Goal: Task Accomplishment & Management: Use online tool/utility

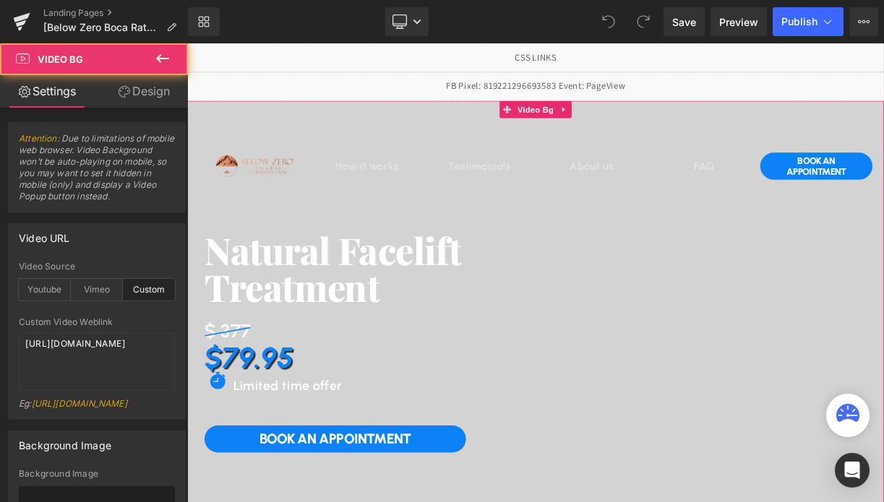
click at [305, 124] on video at bounding box center [624, 334] width 874 height 437
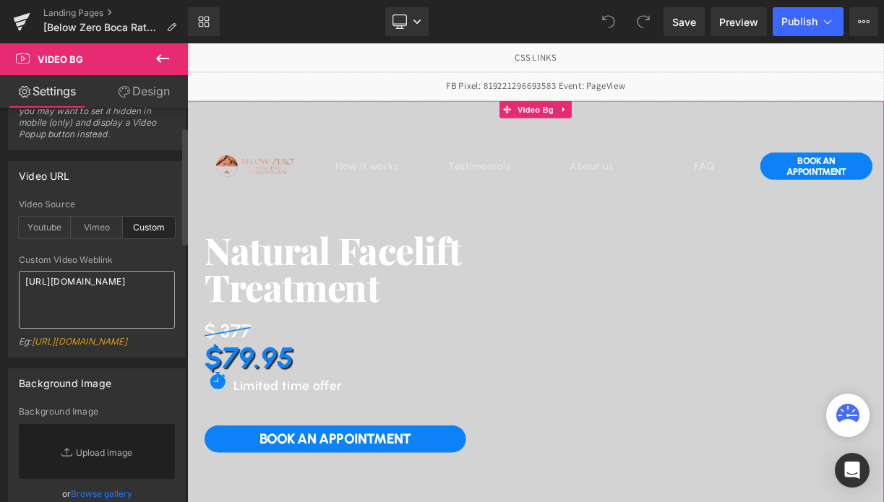
scroll to position [66, 0]
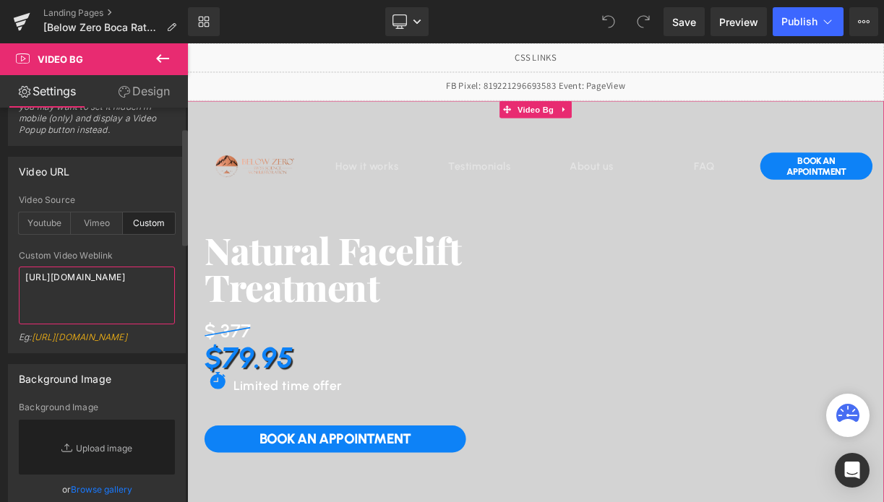
drag, startPoint x: 131, startPoint y: 305, endPoint x: 20, endPoint y: 280, distance: 114.1
click at [20, 280] on textarea "https://cdn.shopify.com/videos/c/o/v/bece37637ec344878175100cf4022bf0.mp4" at bounding box center [97, 296] width 156 height 58
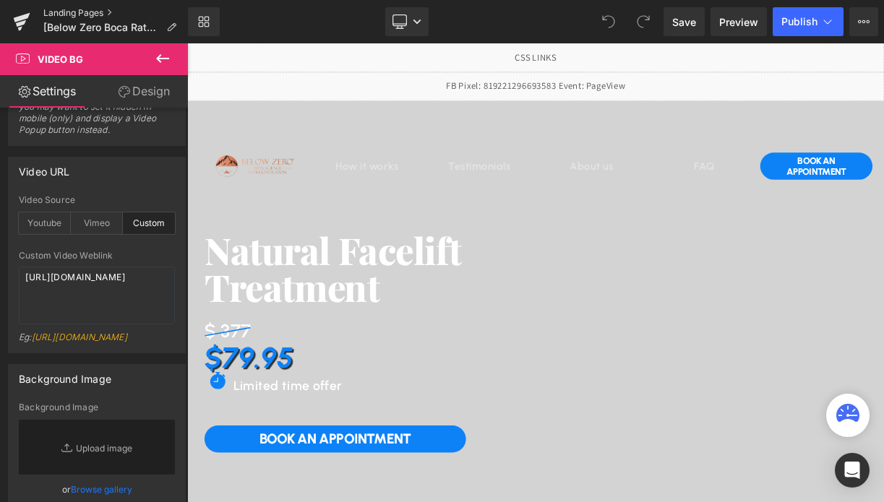
click at [96, 11] on link "Landing Pages" at bounding box center [115, 13] width 145 height 12
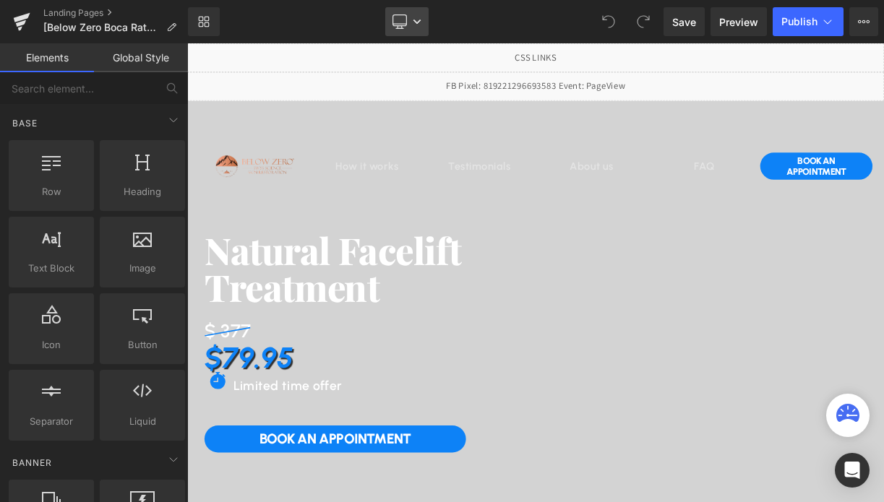
click at [410, 27] on link "Desktop" at bounding box center [406, 21] width 43 height 29
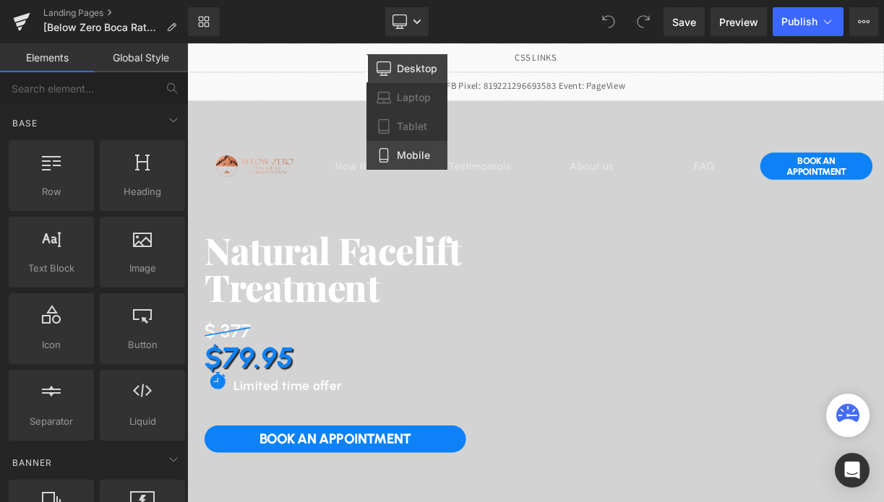
click at [405, 152] on span "Mobile" at bounding box center [413, 155] width 33 height 13
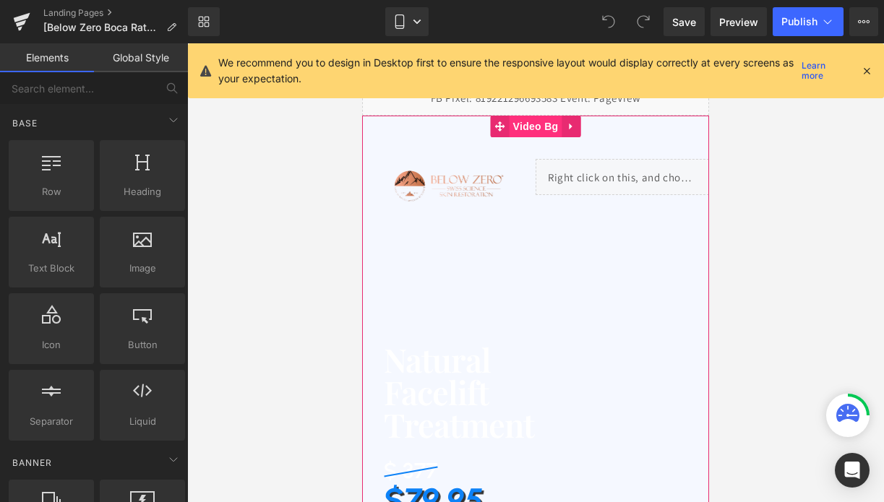
click at [529, 126] on span "Video Bg" at bounding box center [535, 127] width 53 height 22
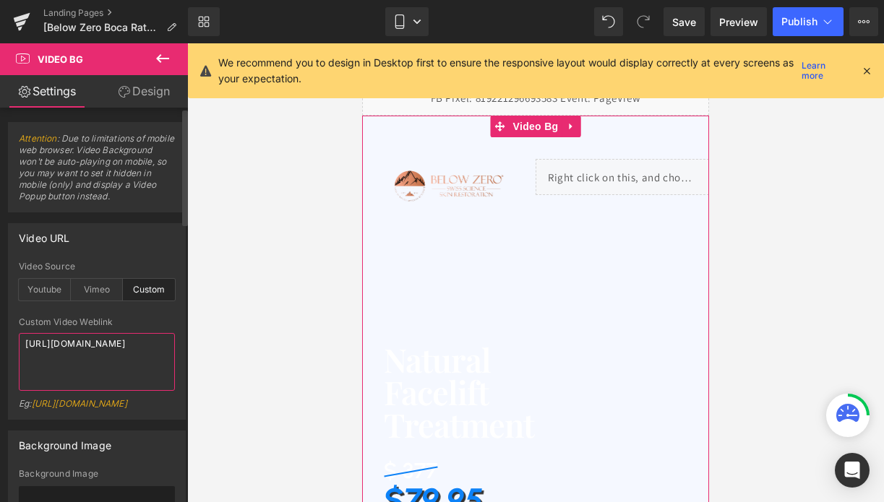
click at [78, 345] on textarea "https://cdn.shopify.com/videos/c/o/v/86849725627748d8a9a9991b79bf7fcb.mp4" at bounding box center [97, 362] width 156 height 58
paste textarea "7e5dcde4d8e34ccfa498fa91f2e0ed92"
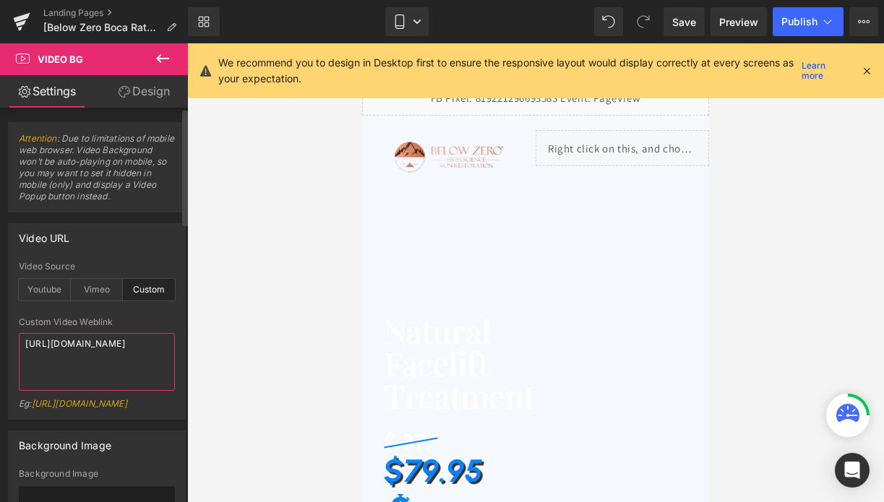
type textarea "https://cdn.shopify.com/videos/c/o/v/7e5dcde4d8e34ccfa498fa91f2e0ed92.mp4"
click at [146, 317] on div "Custom Video Weblink" at bounding box center [97, 322] width 156 height 10
click at [136, 99] on link "Design" at bounding box center [144, 91] width 94 height 33
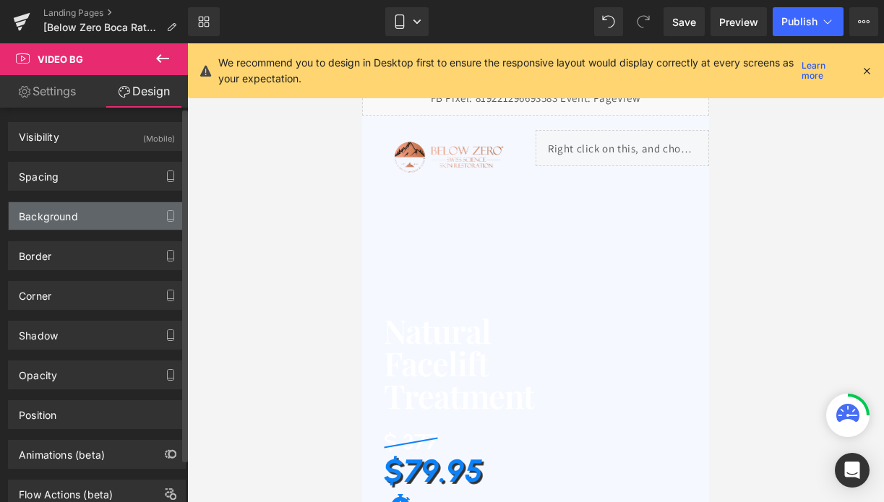
click at [86, 226] on div "Background" at bounding box center [97, 215] width 176 height 27
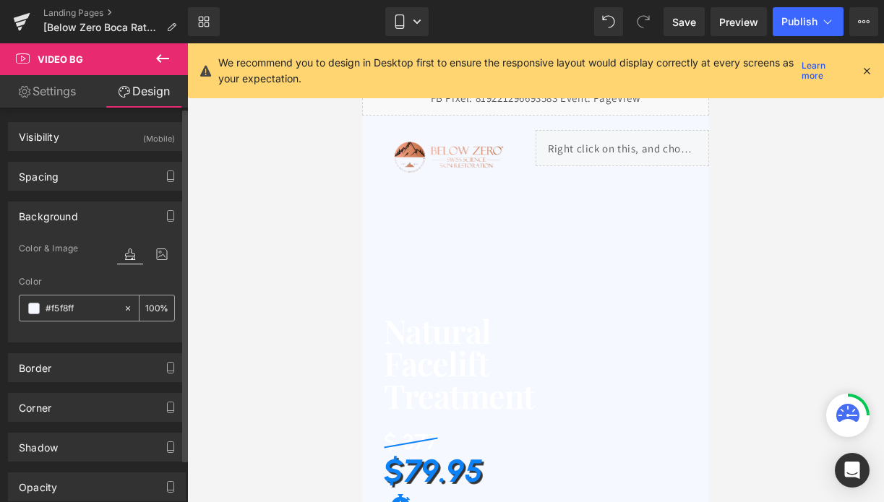
click at [75, 314] on input "#f5f8ff" at bounding box center [81, 309] width 71 height 16
click at [117, 290] on div "Color #f5f8ff 100 %" at bounding box center [97, 307] width 156 height 61
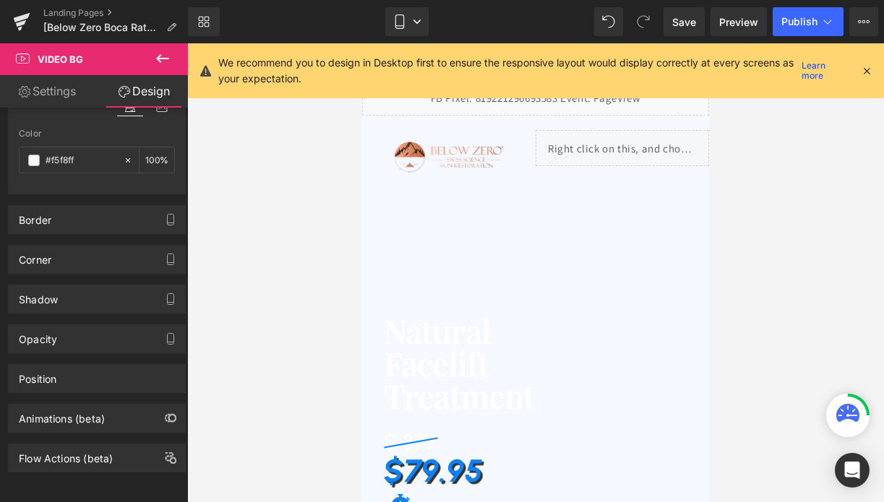
click at [869, 72] on icon at bounding box center [866, 70] width 13 height 13
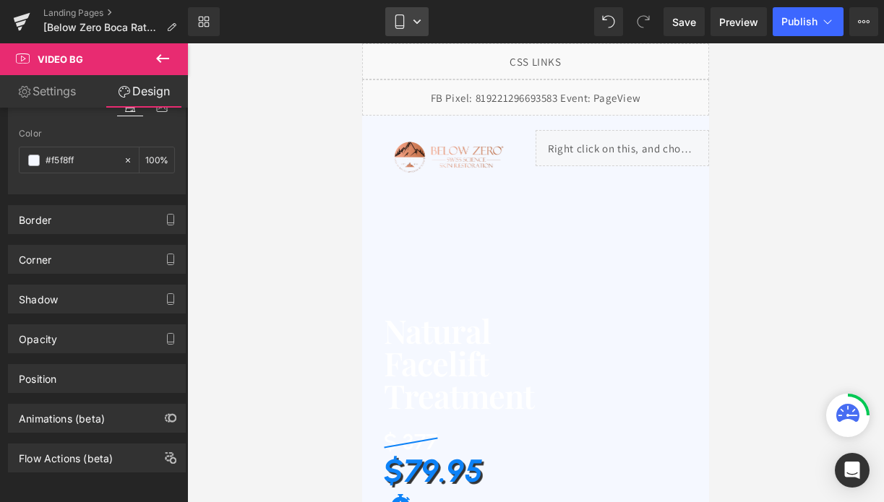
click at [416, 21] on icon at bounding box center [417, 21] width 9 height 9
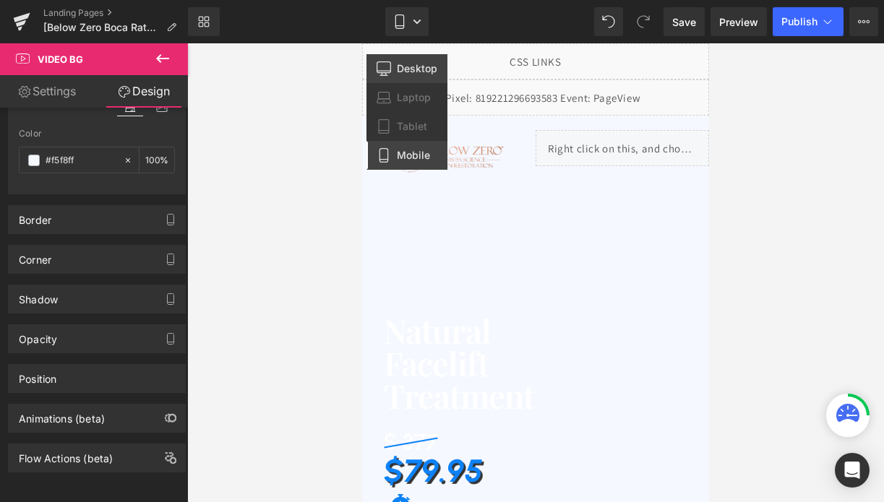
click at [409, 76] on link "Desktop" at bounding box center [406, 68] width 81 height 29
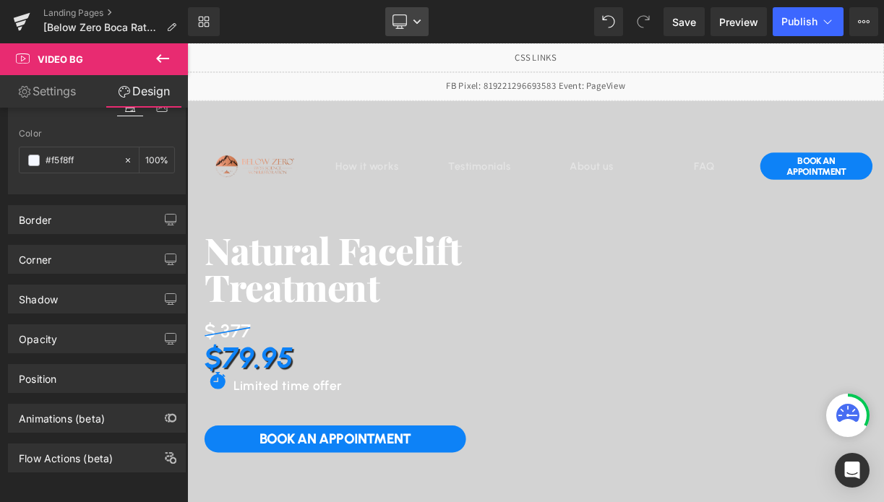
click at [427, 29] on link "Desktop" at bounding box center [406, 21] width 43 height 29
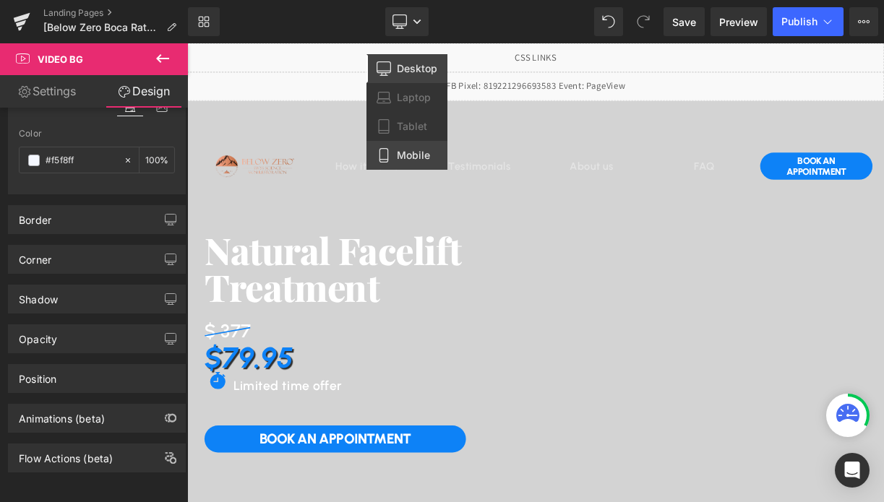
click at [400, 151] on span "Mobile" at bounding box center [413, 155] width 33 height 13
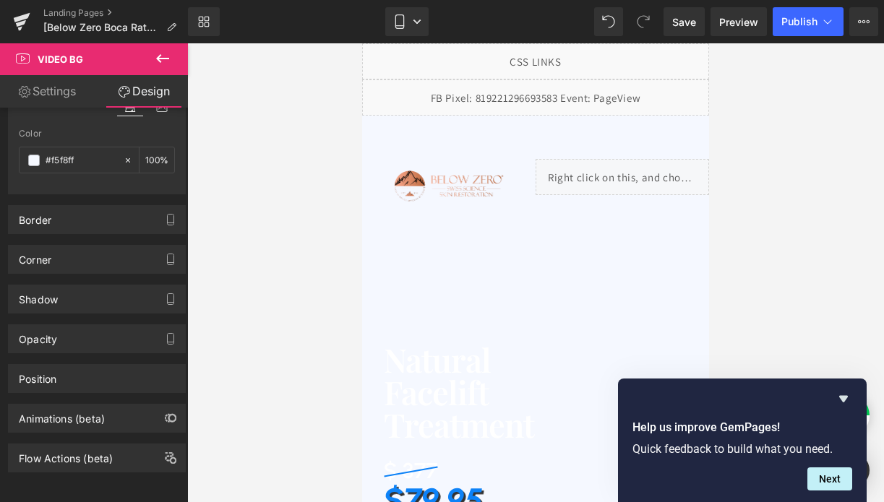
click at [399, 6] on div "Library Mobile Desktop Laptop Tablet Mobile Save Preview Publish Scheduled View…" at bounding box center [536, 21] width 696 height 43
click at [400, 22] on icon at bounding box center [399, 21] width 14 height 14
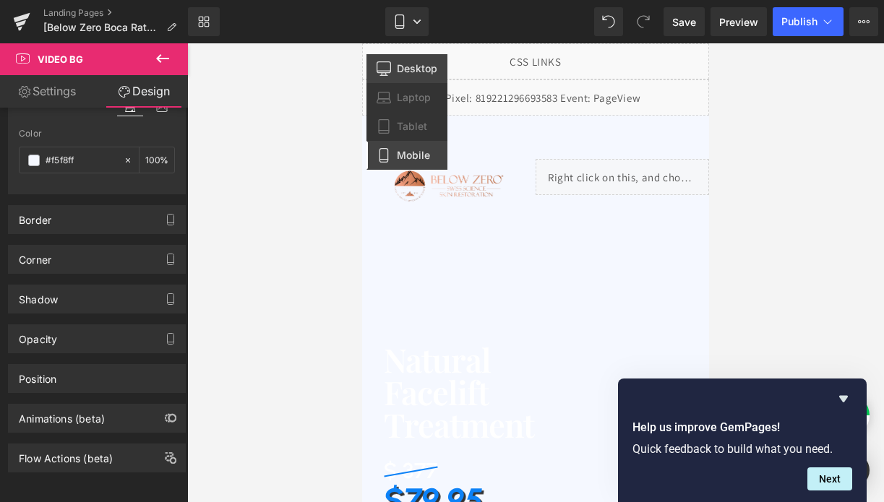
click at [414, 62] on span "Desktop" at bounding box center [417, 68] width 40 height 13
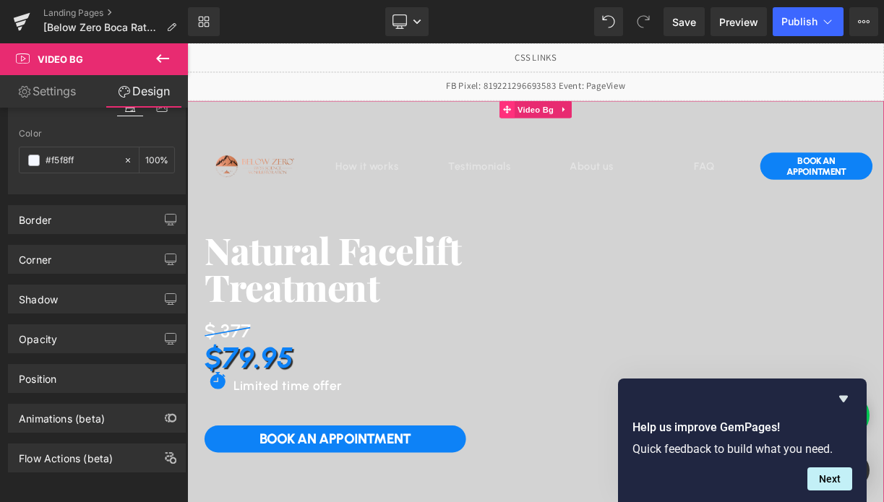
click at [593, 126] on icon at bounding box center [589, 126] width 10 height 10
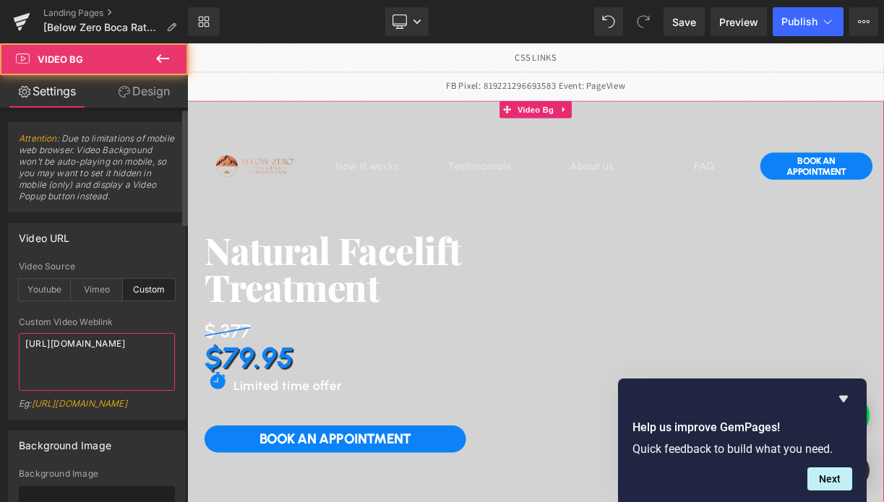
click at [125, 355] on textarea "https://cdn.shopify.com/videos/c/o/v/bece37637ec344878175100cf4022bf0.mp4" at bounding box center [97, 362] width 156 height 58
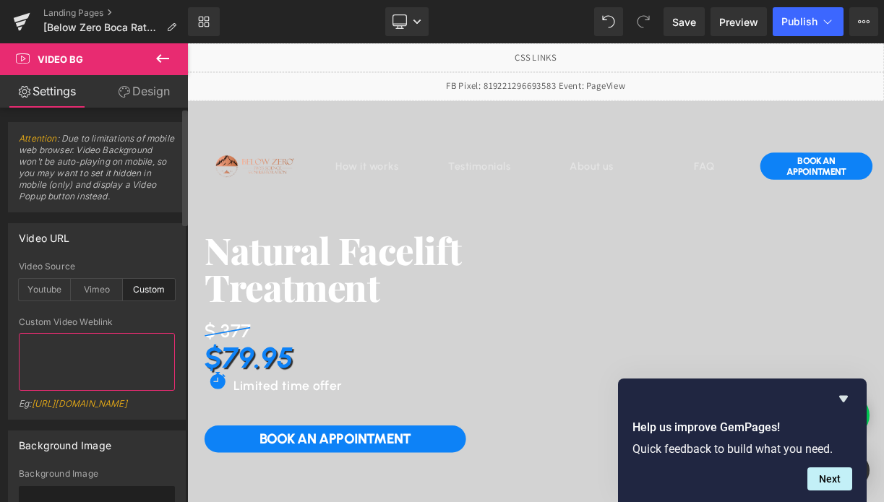
paste textarea "https://cdn.shopify.com/videos/c/o/v/e4a3b5c7e4184811b7ffccad3a24876b.mp4"
type textarea "https://cdn.shopify.com/videos/c/o/v/e4a3b5c7e4184811b7ffccad3a24876b.mp4"
click at [416, 22] on icon at bounding box center [416, 22] width 7 height 4
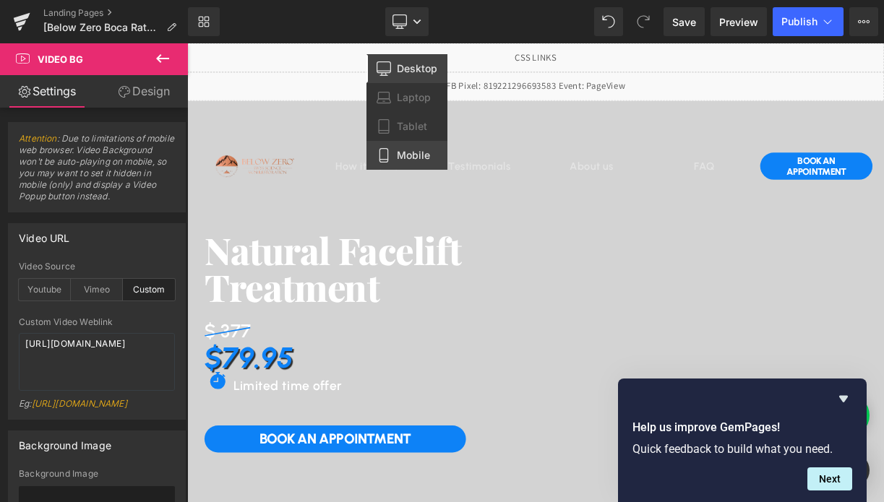
click at [418, 146] on link "Mobile" at bounding box center [406, 155] width 81 height 29
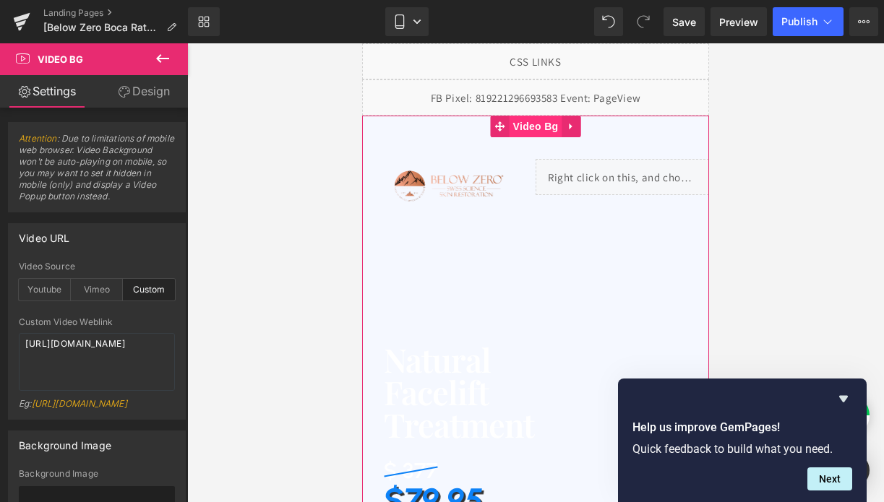
click at [530, 126] on span "Video Bg" at bounding box center [535, 127] width 53 height 22
click at [96, 358] on textarea "https://cdn.shopify.com/videos/c/o/v/7e5dcde4d8e34ccfa498fa91f2e0ed92.mp4" at bounding box center [97, 362] width 156 height 58
paste textarea "0d8358136e144768bd1b9b3e9771a4c6"
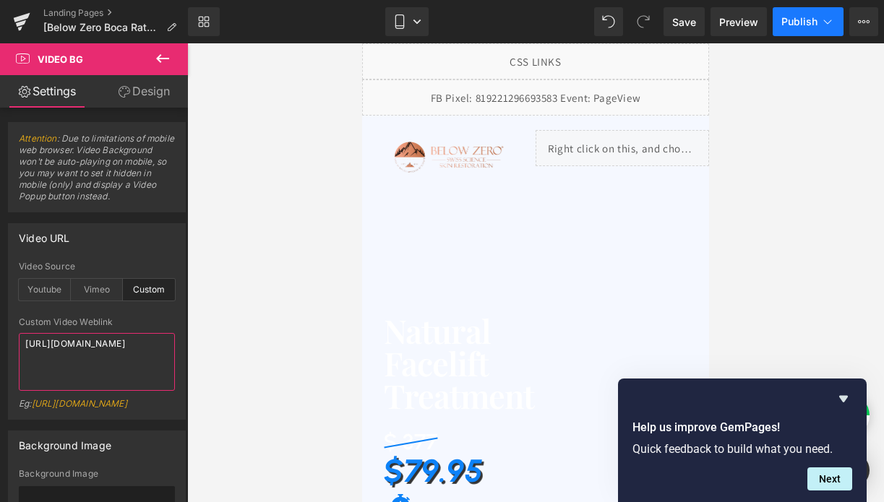
type textarea "https://cdn.shopify.com/videos/c/o/v/0d8358136e144768bd1b9b3e9771a4c6.mp4"
click at [805, 23] on span "Publish" at bounding box center [799, 22] width 36 height 12
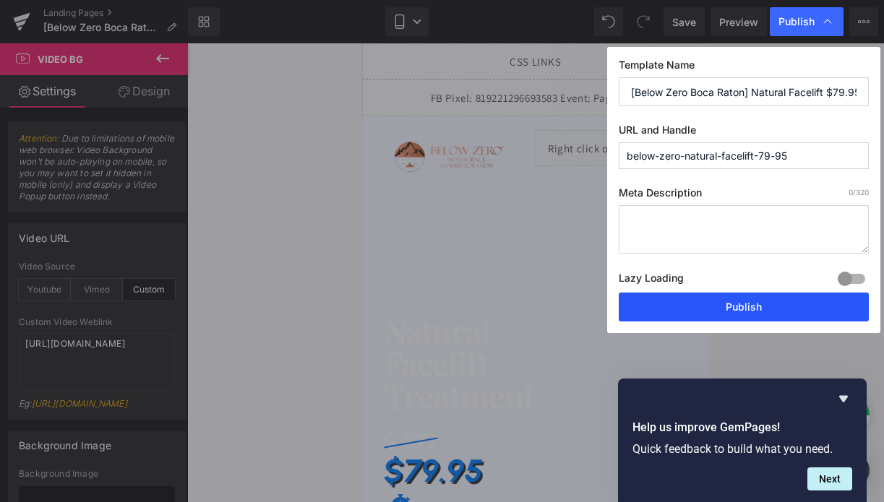
click at [734, 317] on button "Publish" at bounding box center [744, 307] width 250 height 29
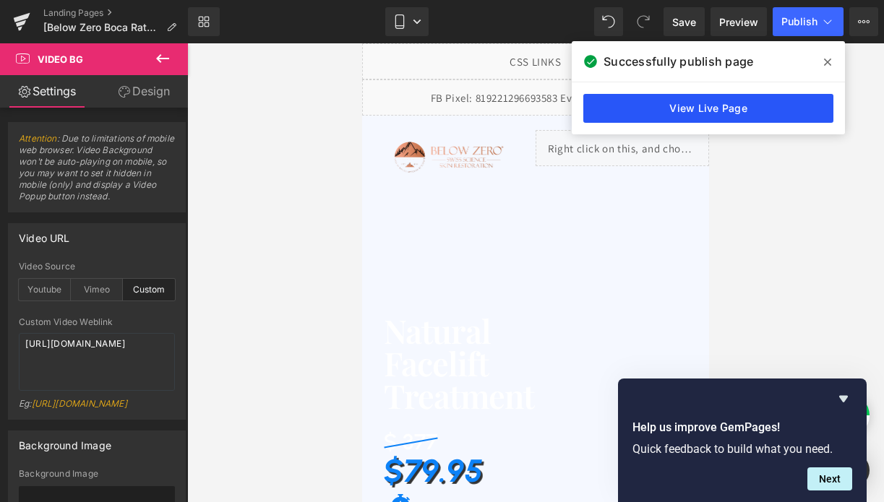
click at [713, 94] on link "View Live Page" at bounding box center [708, 108] width 250 height 29
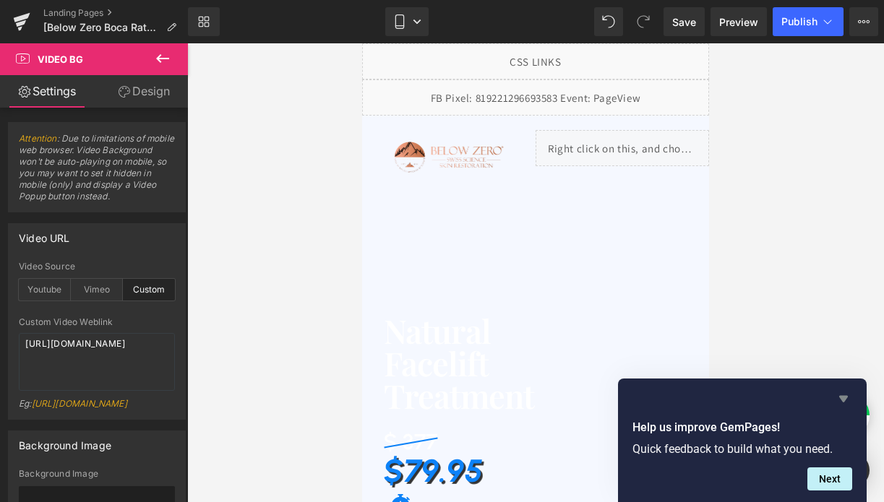
click at [847, 392] on icon "Hide survey" at bounding box center [843, 398] width 17 height 17
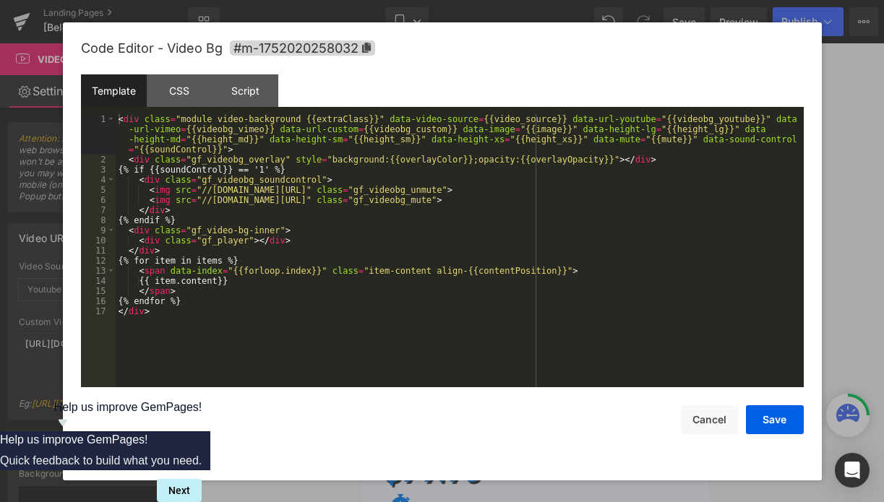
click at [520, 0] on div "Video Bg You are previewing how the will restyle your page. You can not edit El…" at bounding box center [442, 0] width 884 height 0
click at [176, 94] on div "CSS" at bounding box center [180, 90] width 66 height 33
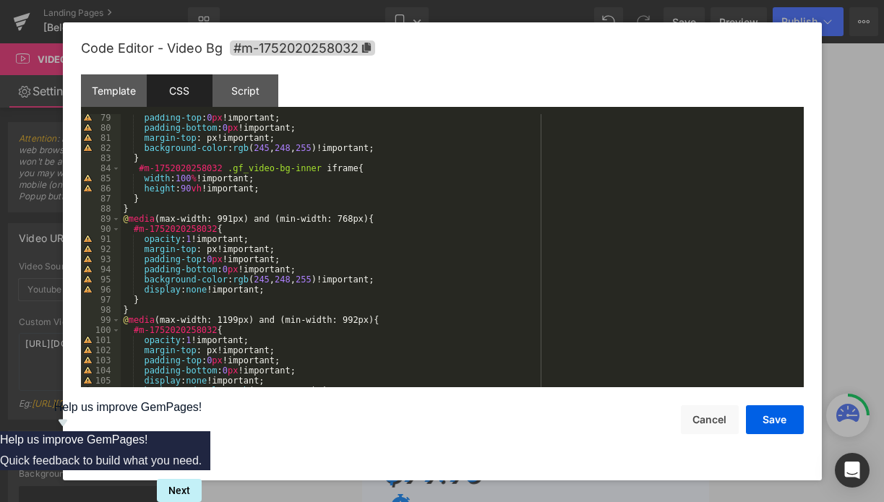
scroll to position [791, 0]
click at [698, 415] on button "Cancel" at bounding box center [710, 419] width 58 height 29
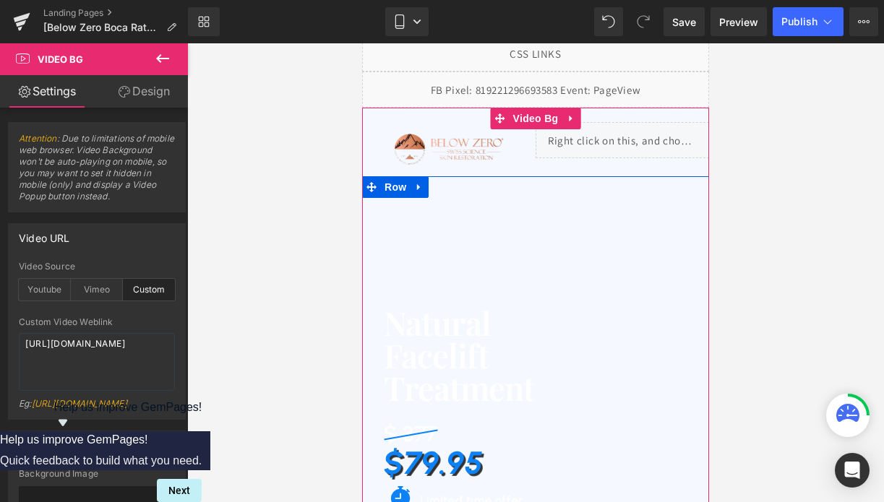
scroll to position [0, 0]
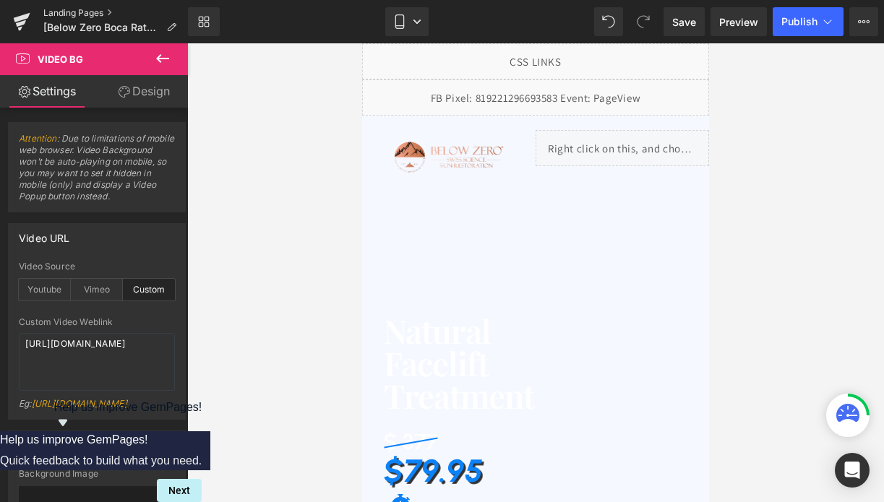
click at [90, 13] on link "Landing Pages" at bounding box center [115, 13] width 145 height 12
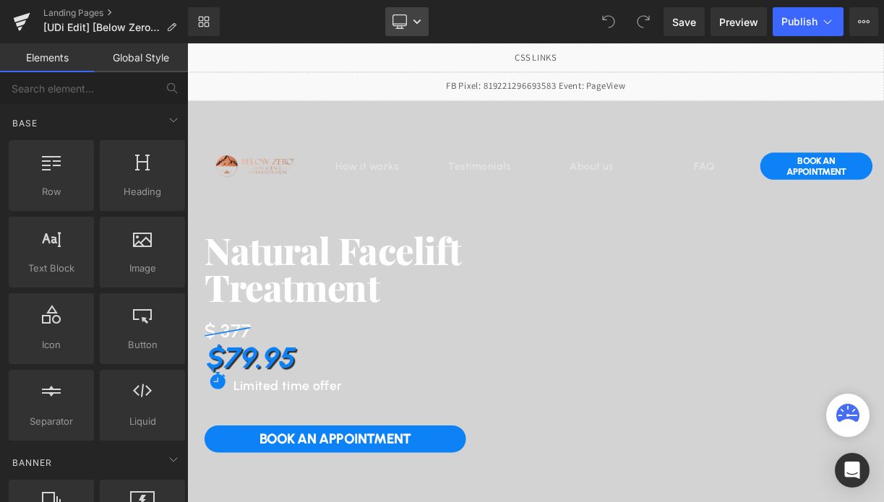
click at [421, 18] on icon at bounding box center [417, 21] width 9 height 9
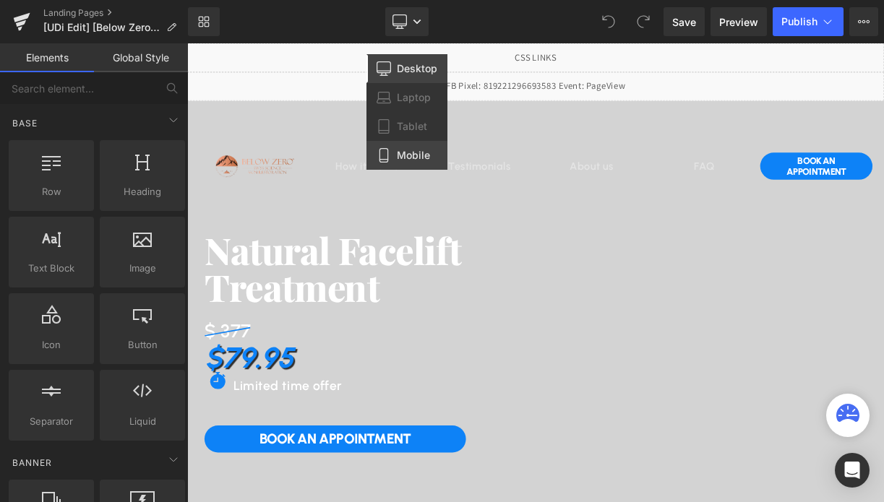
click at [405, 148] on link "Mobile" at bounding box center [406, 155] width 81 height 29
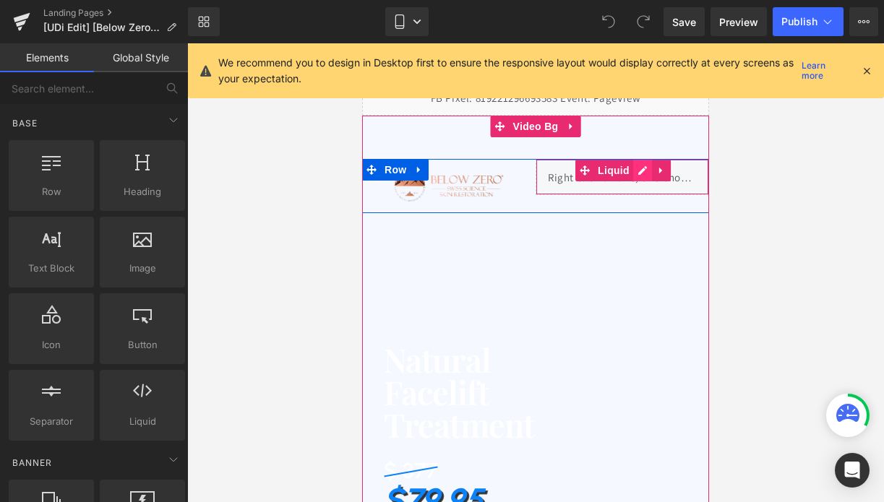
click at [645, 173] on div "Liquid" at bounding box center [621, 177] width 173 height 36
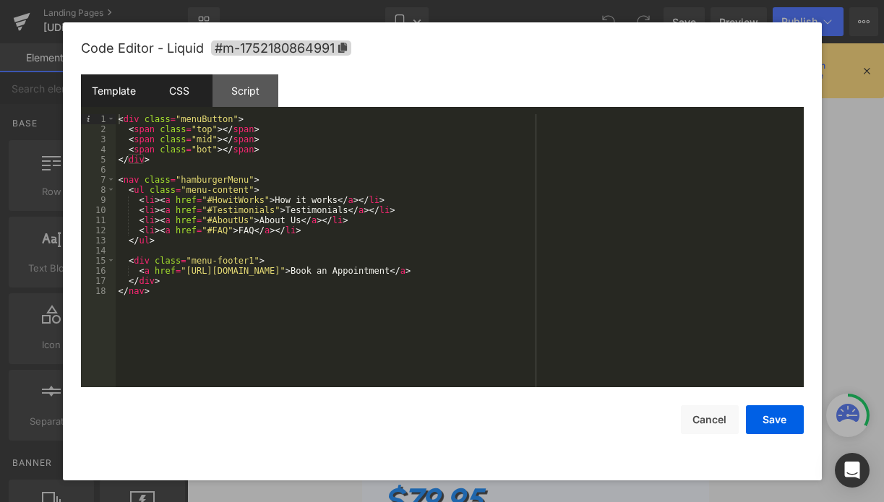
click at [188, 87] on div "CSS" at bounding box center [180, 90] width 66 height 33
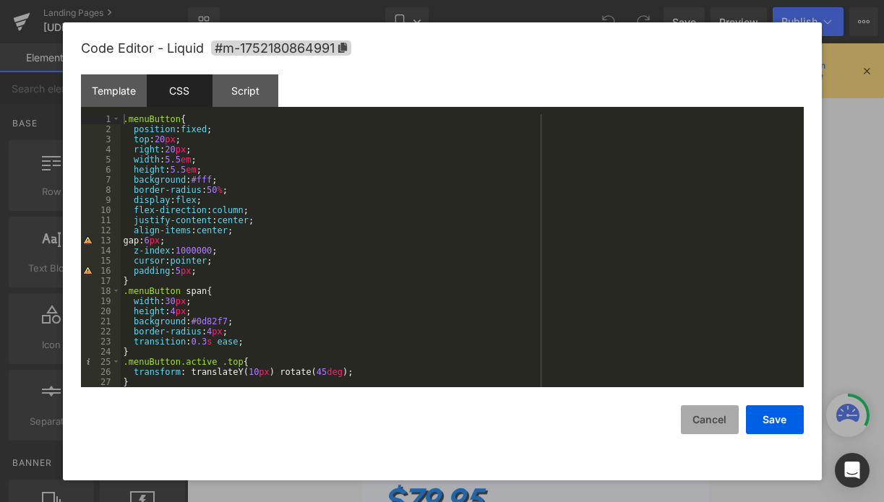
click at [713, 426] on button "Cancel" at bounding box center [710, 419] width 58 height 29
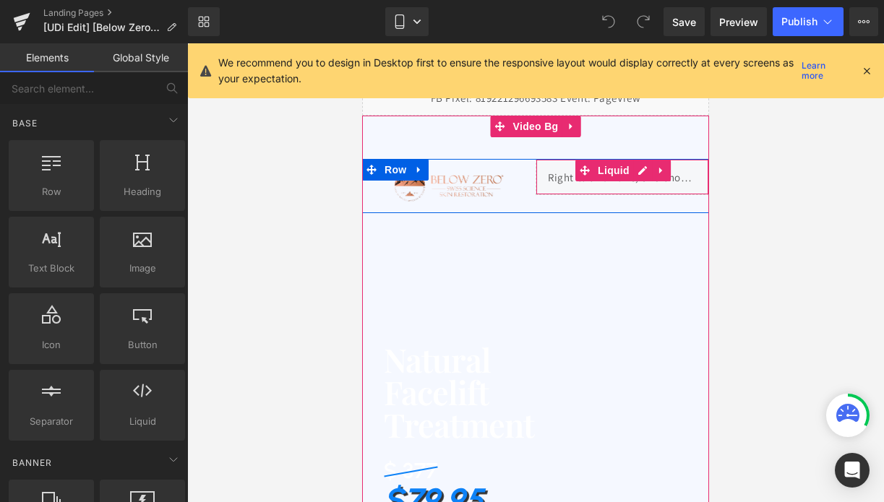
click at [634, 167] on div "Liquid" at bounding box center [621, 177] width 173 height 36
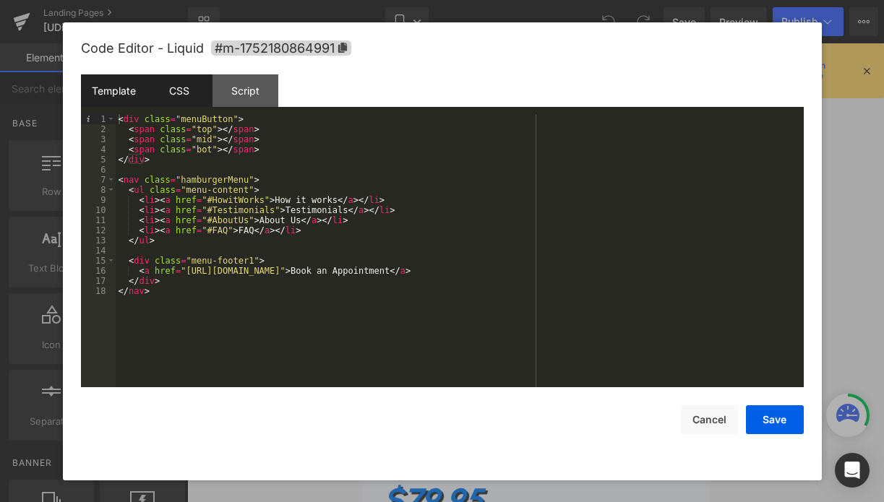
click at [155, 74] on div "CSS" at bounding box center [180, 90] width 66 height 33
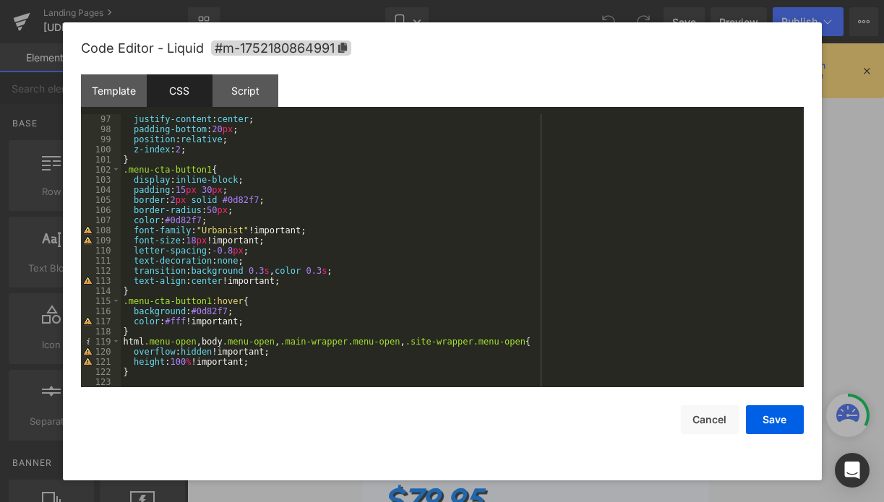
scroll to position [971, 0]
click at [257, 101] on div "Script" at bounding box center [245, 90] width 66 height 33
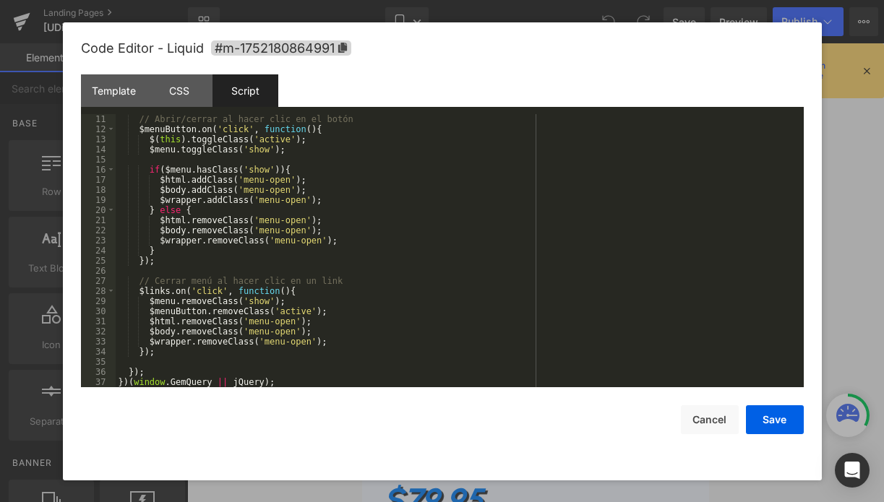
scroll to position [0, 0]
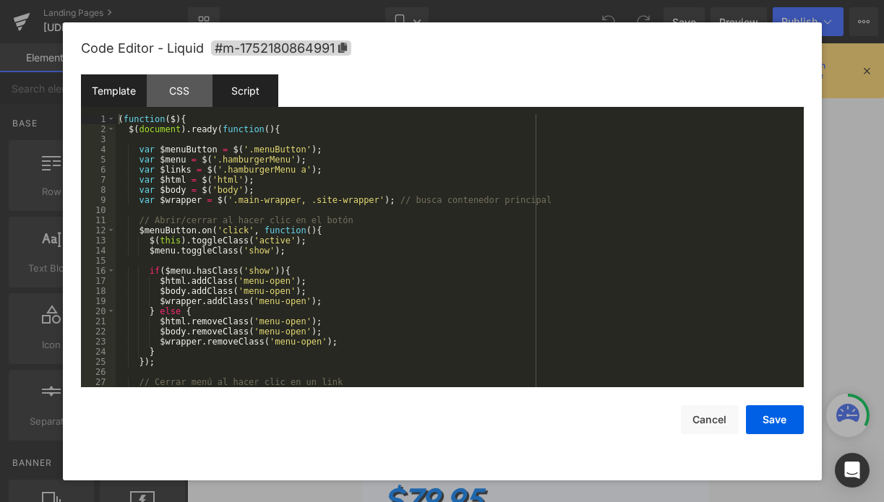
click at [141, 103] on div "Template" at bounding box center [114, 90] width 66 height 33
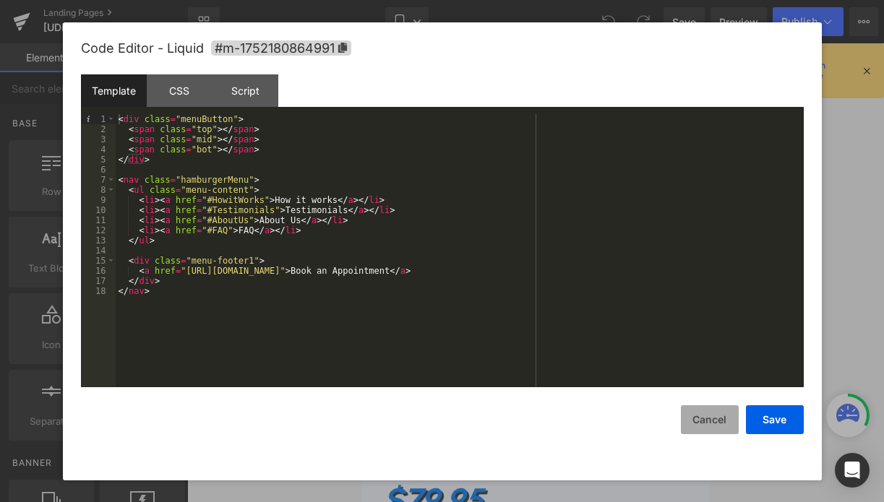
drag, startPoint x: 706, startPoint y: 416, endPoint x: 277, endPoint y: 212, distance: 474.5
click at [706, 416] on button "Cancel" at bounding box center [710, 419] width 58 height 29
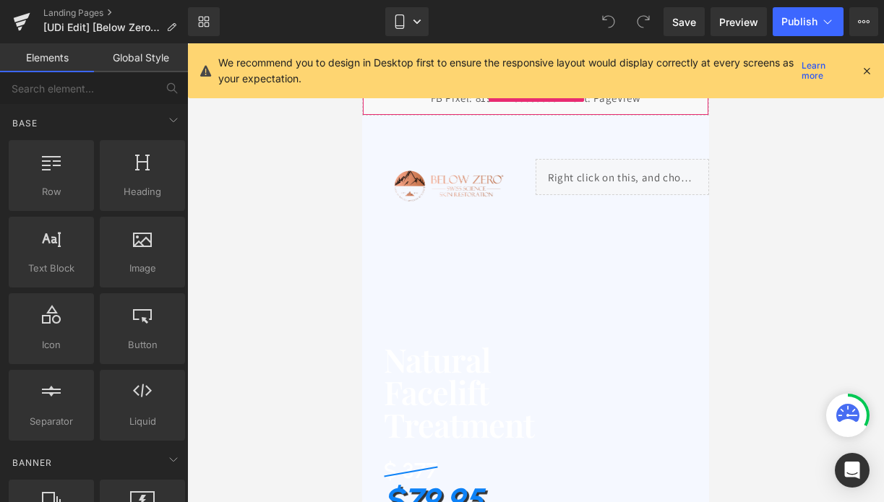
click at [504, 106] on div "Liquid" at bounding box center [535, 97] width 347 height 36
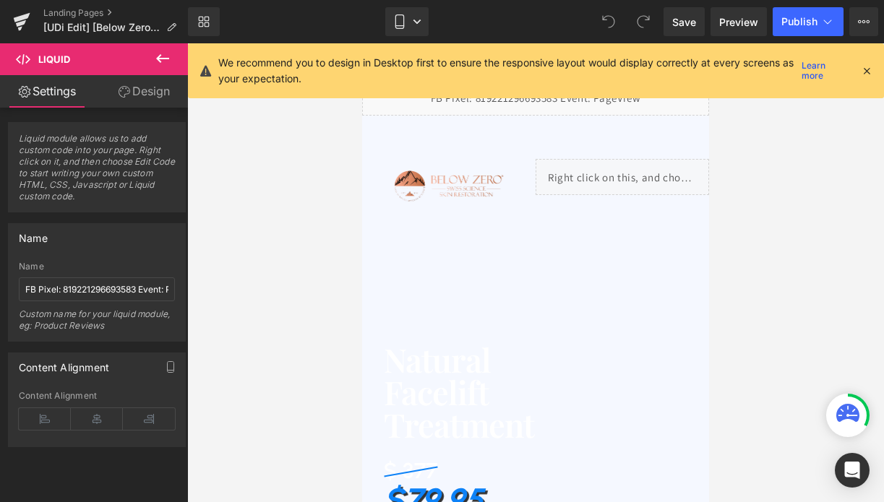
click at [874, 68] on div "We recommend you to design in Desktop first to ensure the responsive layout wou…" at bounding box center [536, 70] width 696 height 55
click at [869, 69] on icon at bounding box center [866, 70] width 13 height 13
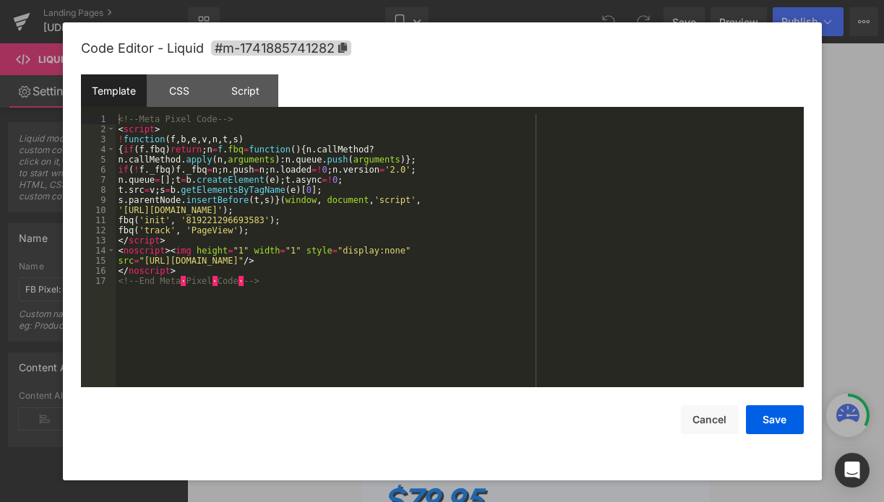
click at [554, 94] on div "Liquid" at bounding box center [535, 97] width 347 height 36
click at [721, 413] on button "Cancel" at bounding box center [710, 419] width 58 height 29
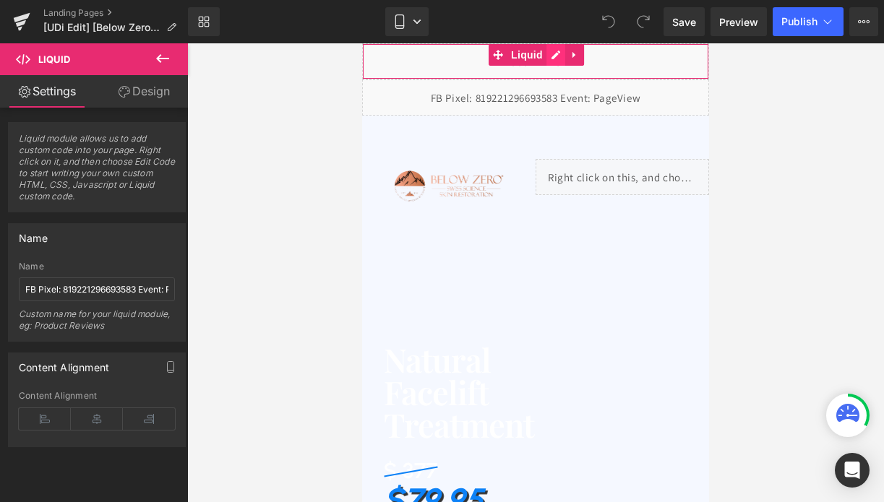
click at [553, 64] on div "Liquid" at bounding box center [535, 61] width 347 height 36
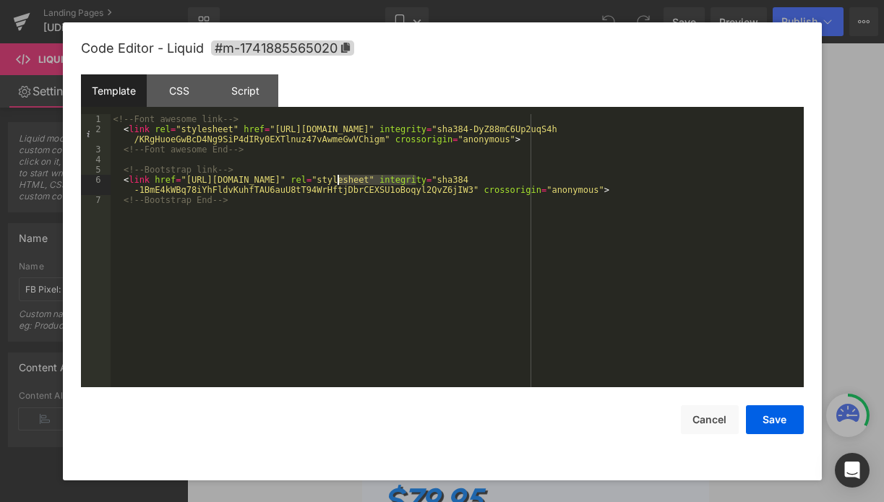
drag, startPoint x: 417, startPoint y: 181, endPoint x: 340, endPoint y: 181, distance: 77.3
click at [340, 181] on div "<!-- Font awesome link --> < link rel = "stylesheet" href = "[URL][DOMAIN_NAME]…" at bounding box center [457, 260] width 693 height 293
click at [708, 412] on button "Cancel" at bounding box center [710, 419] width 58 height 29
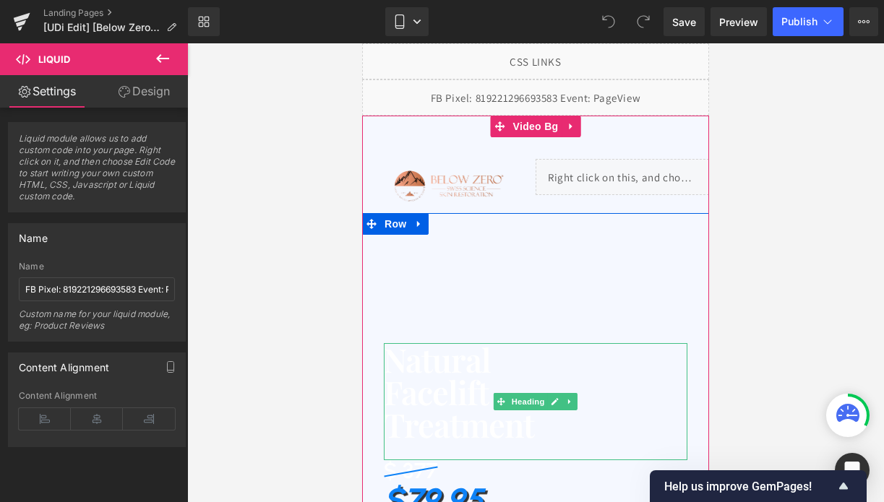
scroll to position [90, 0]
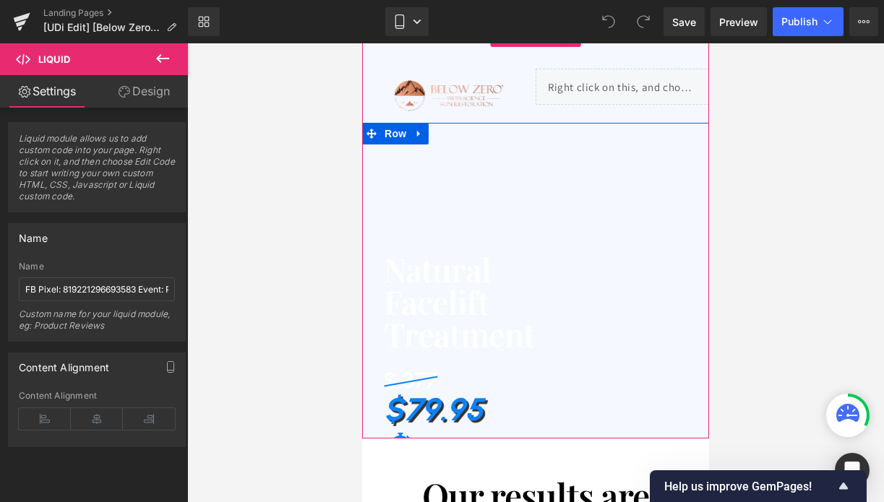
click at [458, 410] on h1 "$79.95" at bounding box center [536, 410] width 304 height 32
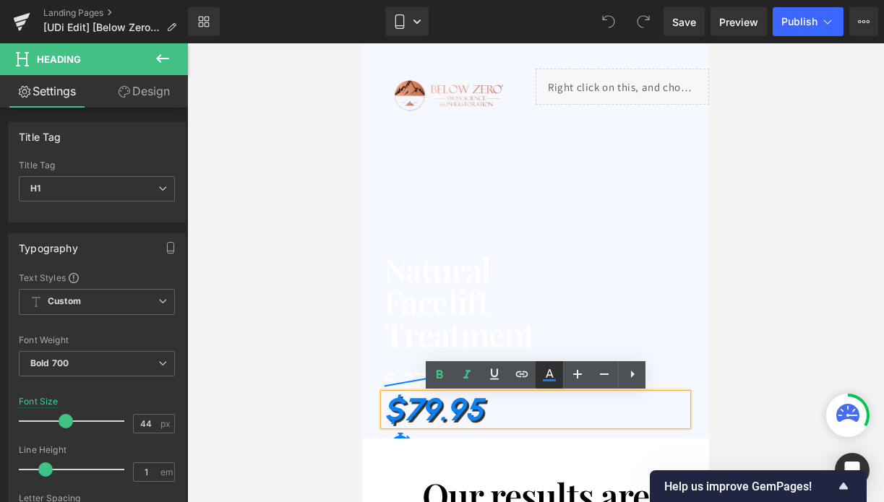
click at [542, 371] on icon at bounding box center [549, 374] width 17 height 17
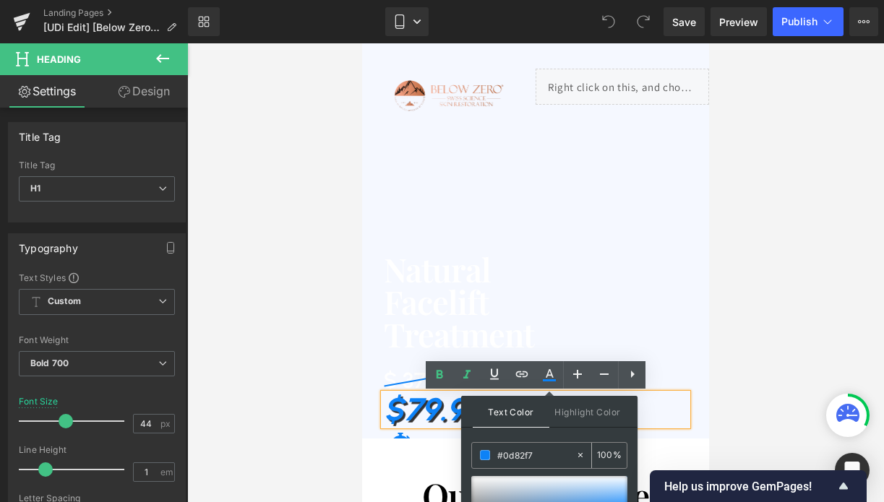
click at [530, 459] on input "#0d82f7" at bounding box center [536, 455] width 78 height 16
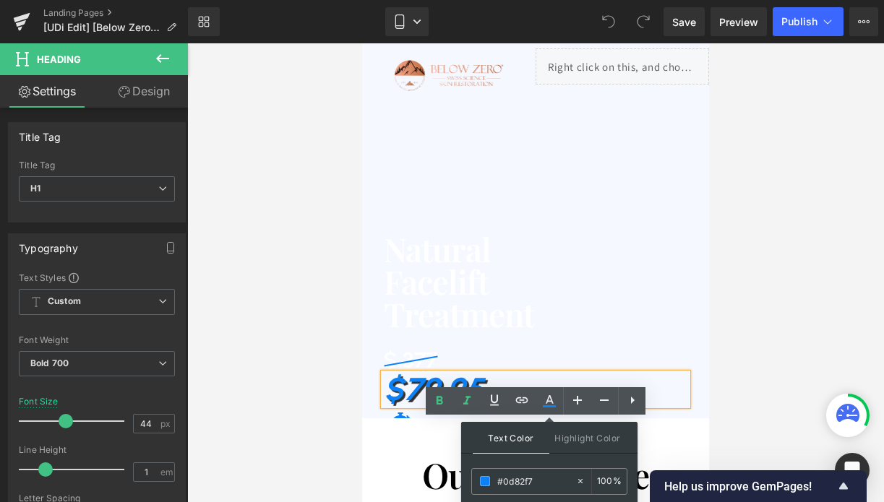
scroll to position [0, 0]
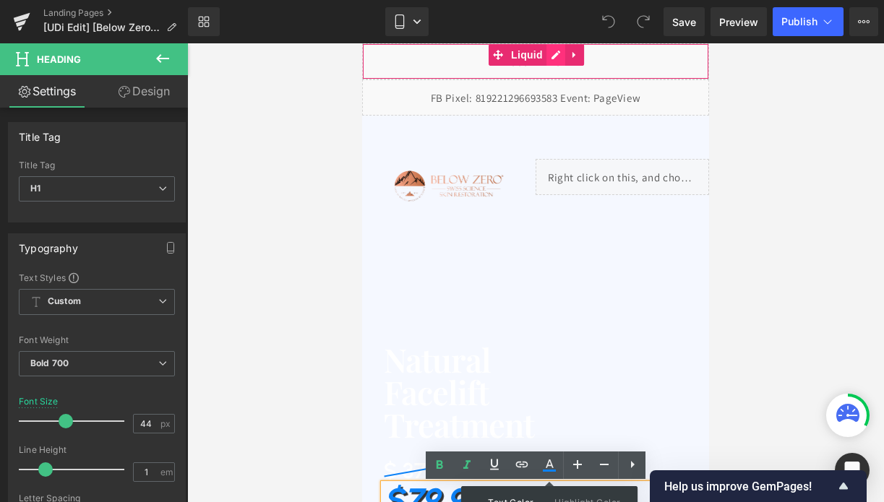
click at [555, 60] on div "Liquid" at bounding box center [535, 61] width 347 height 36
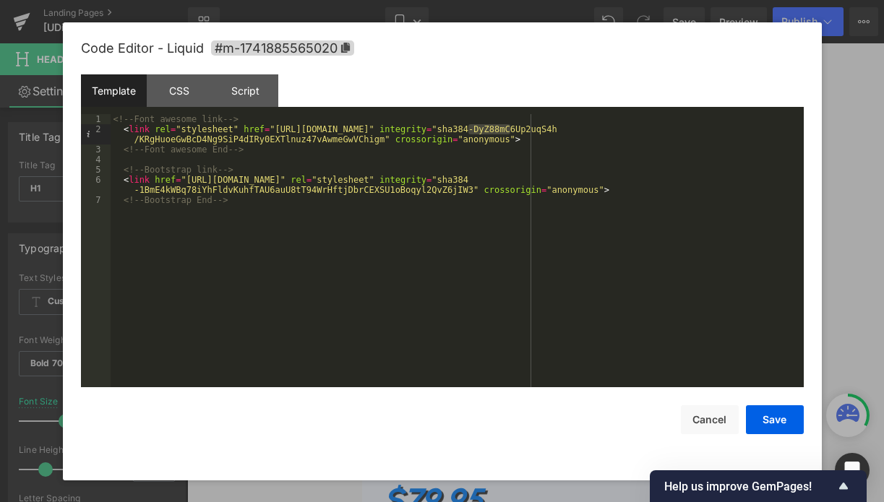
drag, startPoint x: 507, startPoint y: 128, endPoint x: 468, endPoint y: 130, distance: 39.8
click at [468, 130] on div "<!-- Font awesome link --> < link rel = "stylesheet" href = "[URL][DOMAIN_NAME]…" at bounding box center [457, 260] width 693 height 293
click at [713, 416] on button "Cancel" at bounding box center [710, 419] width 58 height 29
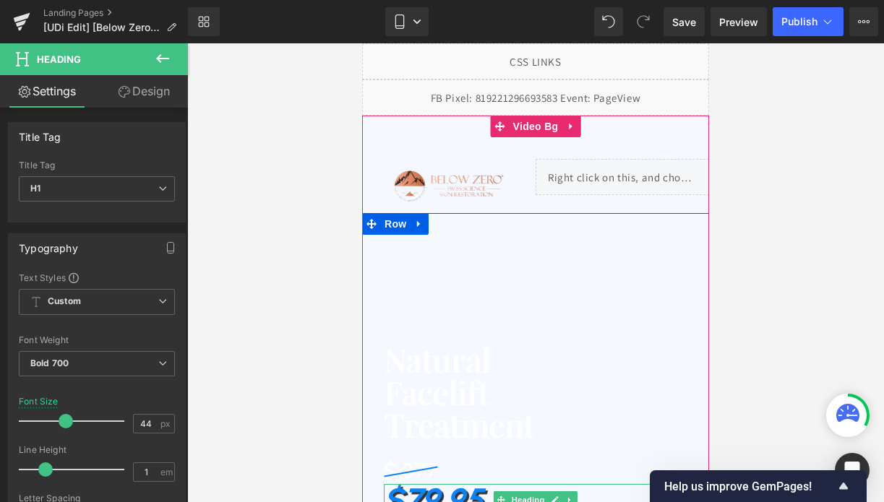
click at [456, 490] on h1 "$79.95" at bounding box center [536, 500] width 304 height 32
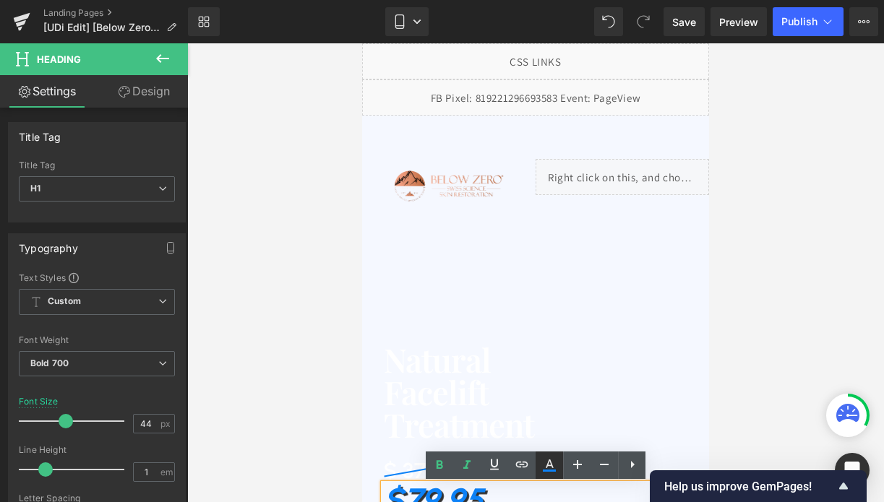
drag, startPoint x: 547, startPoint y: 460, endPoint x: 185, endPoint y: 402, distance: 366.7
click at [547, 460] on icon at bounding box center [549, 465] width 17 height 17
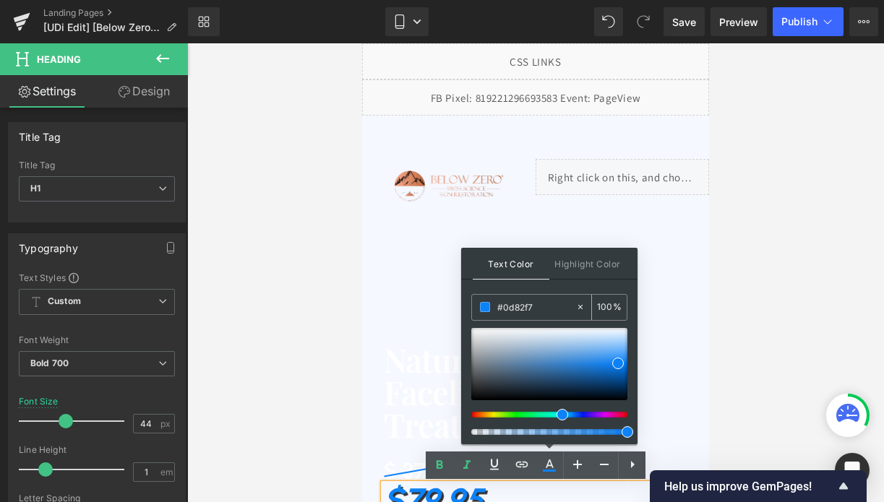
click at [499, 312] on input "#0d82f7" at bounding box center [536, 307] width 78 height 16
